Goal: Task Accomplishment & Management: Manage account settings

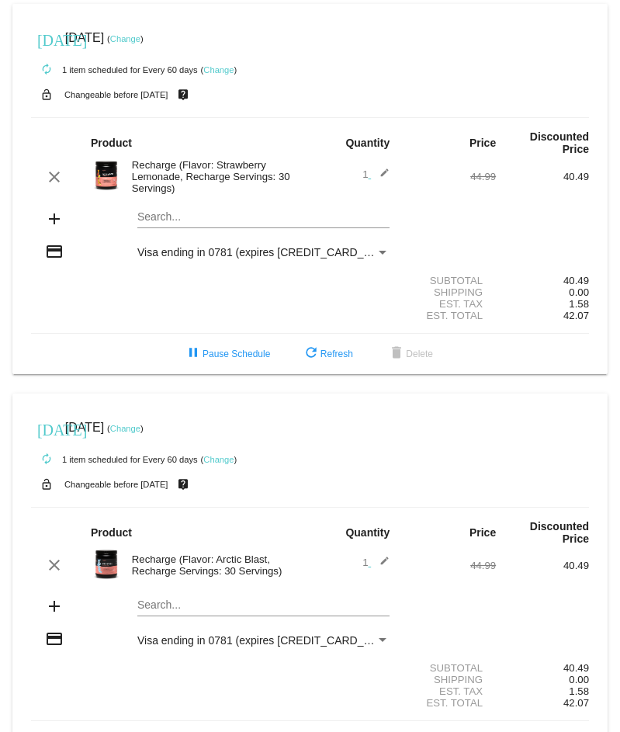
click at [236, 303] on div "Est. Tax 1.58" at bounding box center [310, 304] width 558 height 12
click at [228, 321] on div "Est. Total 42.07" at bounding box center [310, 316] width 558 height 12
click at [364, 246] on div "Visa ending in 0781 (expires [CREDIT_CARD_DATA])" at bounding box center [256, 252] width 238 height 12
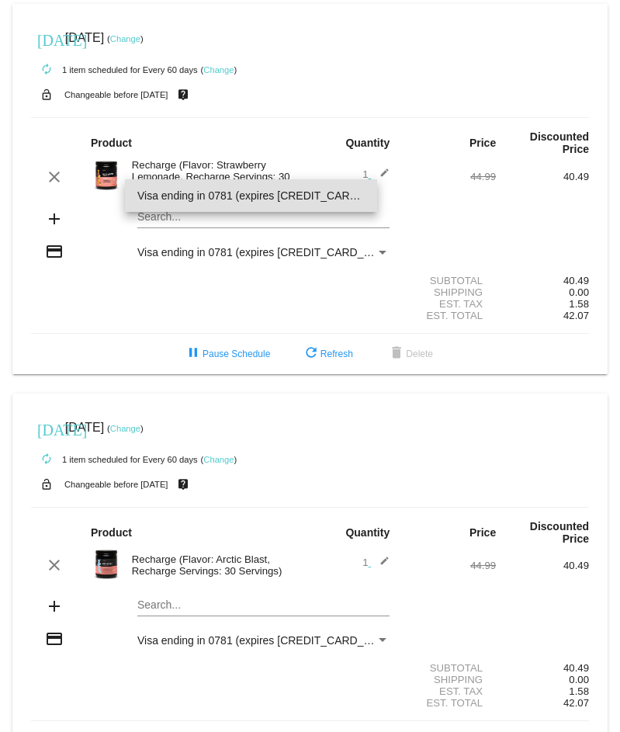
click at [222, 7] on div at bounding box center [310, 366] width 620 height 732
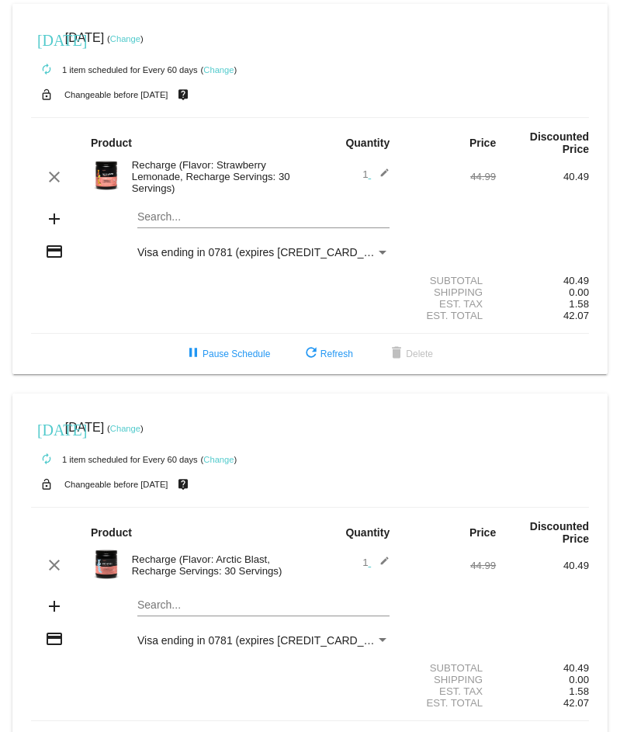
click at [274, 54] on div "autorenew 1 item scheduled for Every 60 days ( Change )" at bounding box center [310, 69] width 558 height 31
click at [227, 310] on div "Est. Total 42.07" at bounding box center [310, 316] width 558 height 12
click at [418, 348] on span "delete Delete" at bounding box center [410, 353] width 46 height 11
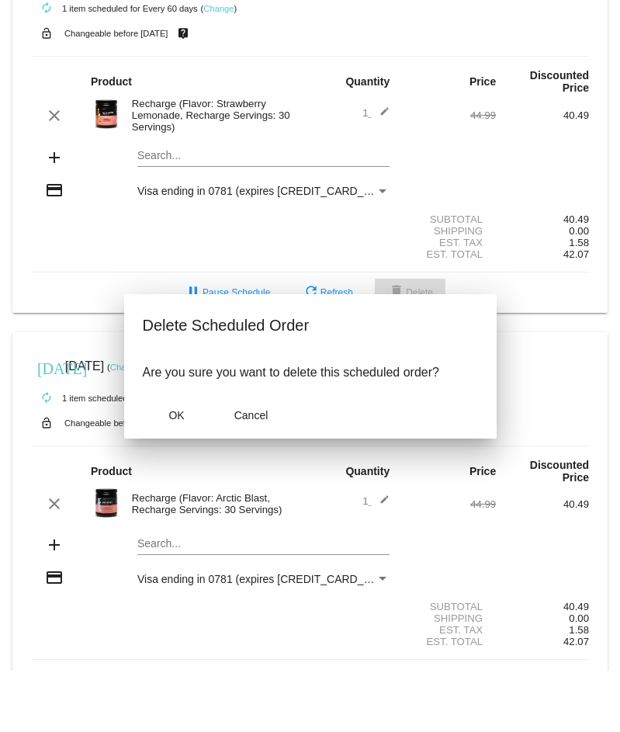
click at [418, 296] on div "Delete Scheduled Order Are you sure you want to delete this scheduled order? OK…" at bounding box center [310, 366] width 373 height 144
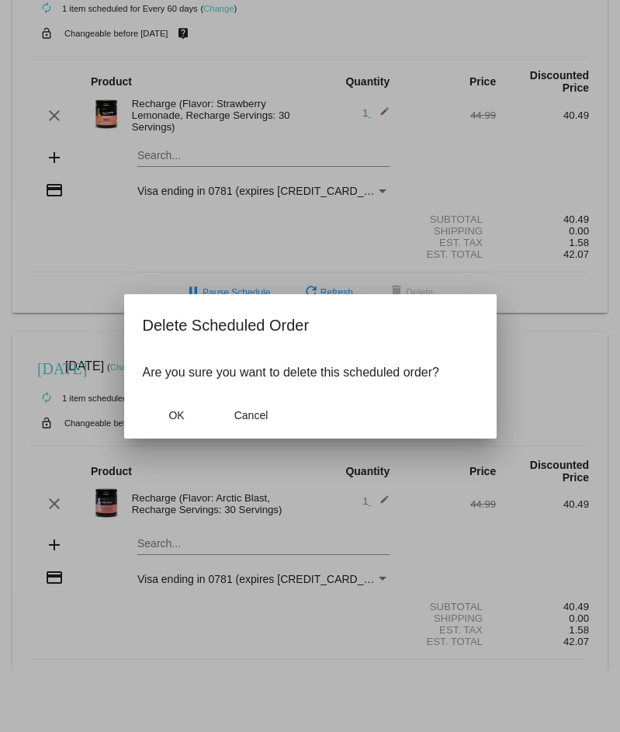
click at [144, 35] on div at bounding box center [310, 366] width 620 height 732
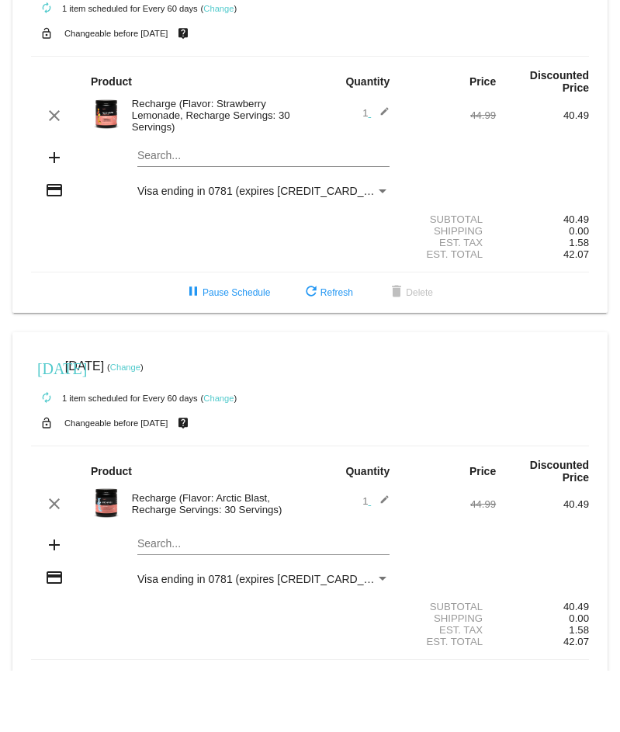
click at [151, 40] on div "lock_open Changeable before 10/6/2025 live_help" at bounding box center [310, 33] width 558 height 20
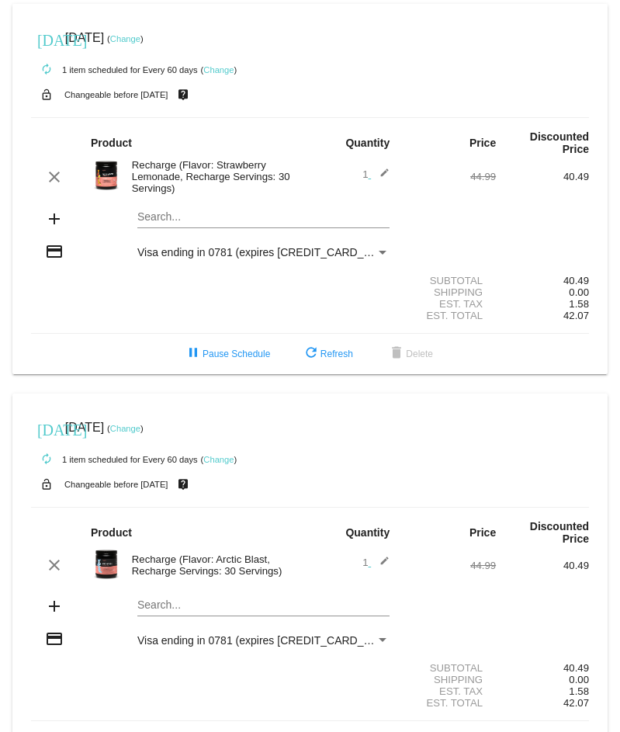
click at [235, 143] on div "Product" at bounding box center [194, 143] width 233 height 12
click at [230, 296] on div "Shipping 0.00" at bounding box center [310, 292] width 558 height 12
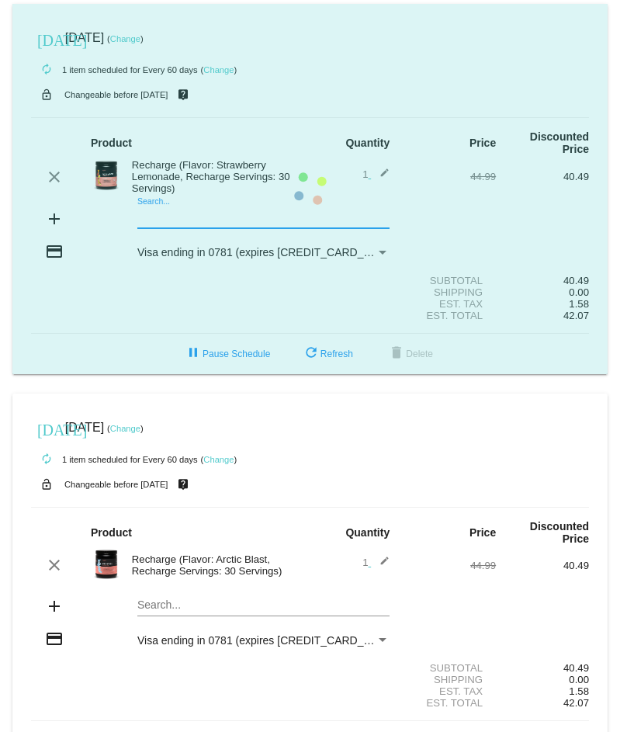
click at [249, 220] on mat-card "today Oct 9 2025 ( Change ) autorenew 1 item scheduled for Every 60 days ( Chan…" at bounding box center [309, 189] width 595 height 370
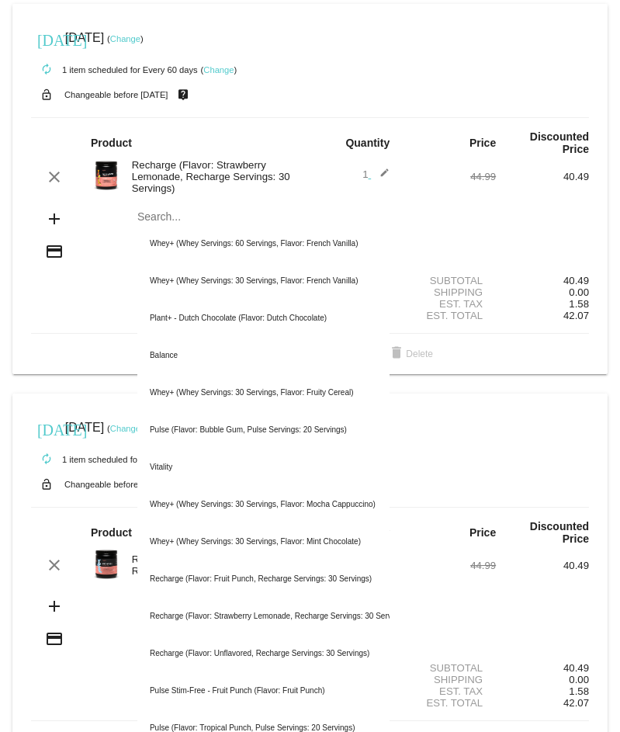
click at [404, 47] on div "today Oct 9 2025 ( Change )" at bounding box center [310, 38] width 558 height 31
